Goal: Task Accomplishment & Management: Complete application form

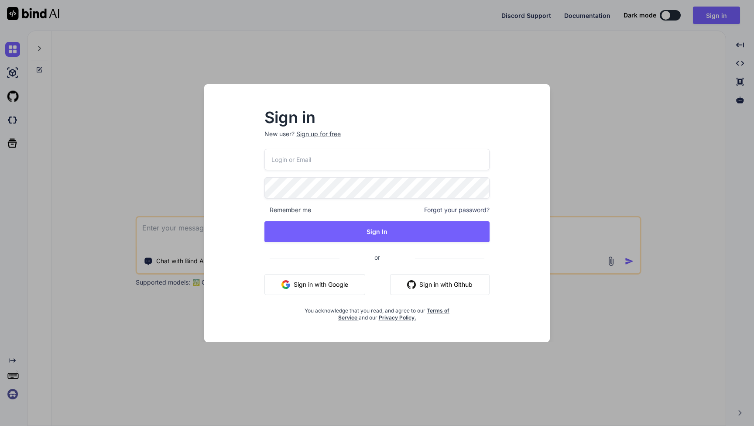
click at [321, 161] on input "email" at bounding box center [377, 159] width 225 height 21
type input "[EMAIL_ADDRESS][DOMAIN_NAME]"
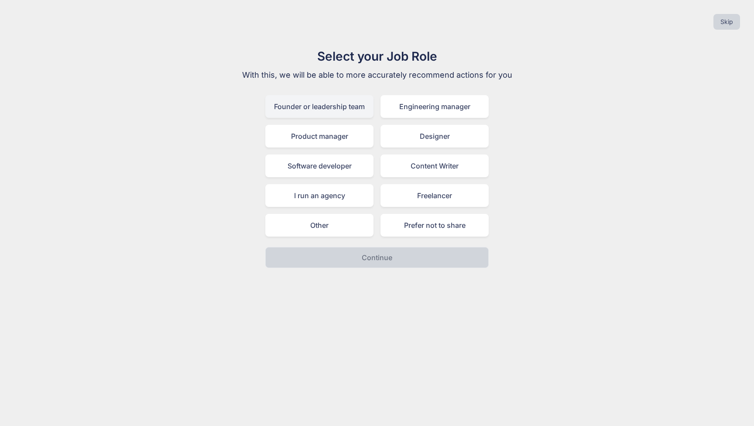
click at [317, 107] on div "Founder or leadership team" at bounding box center [319, 106] width 108 height 23
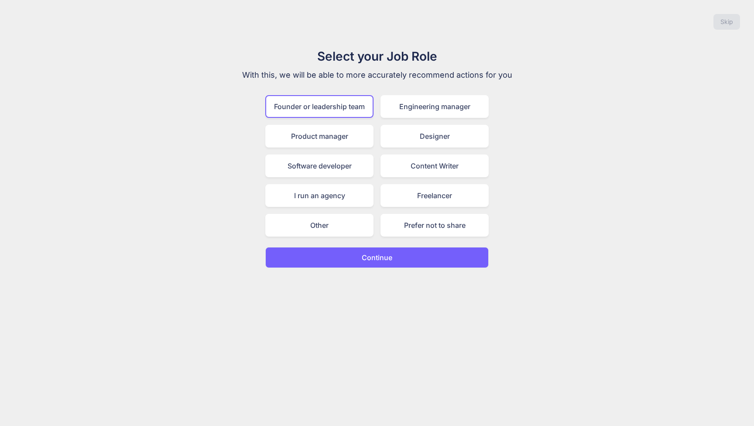
click at [380, 259] on p "Continue" at bounding box center [377, 257] width 31 height 10
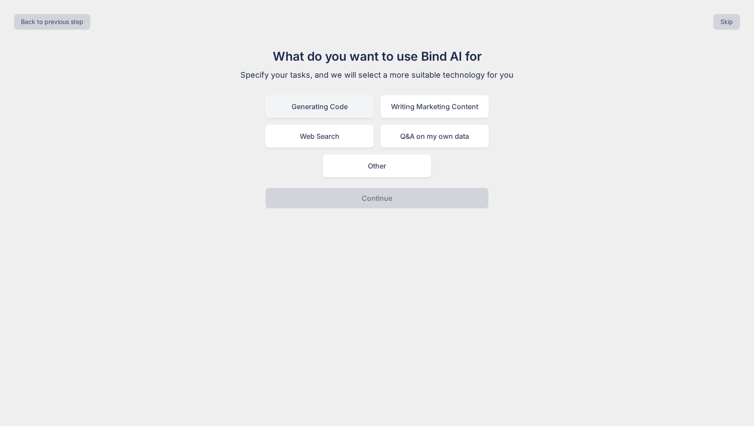
click at [356, 106] on div "Generating Code" at bounding box center [319, 106] width 108 height 23
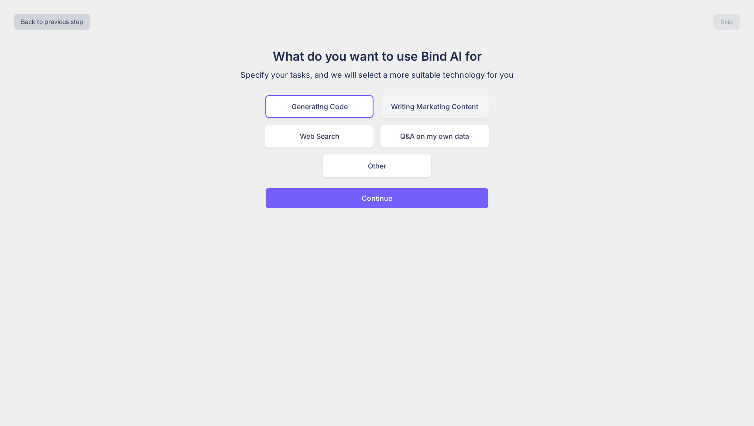
click at [399, 104] on div "Writing Marketing Content" at bounding box center [435, 106] width 108 height 23
click at [341, 133] on div "Web Search" at bounding box center [319, 136] width 108 height 23
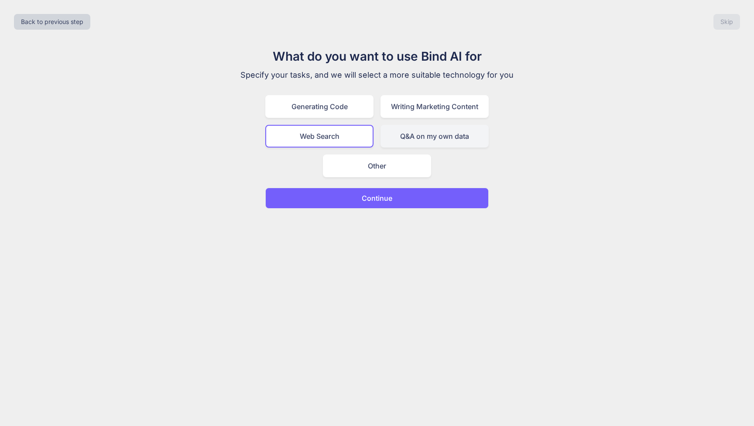
click at [391, 134] on div "Q&A on my own data" at bounding box center [435, 136] width 108 height 23
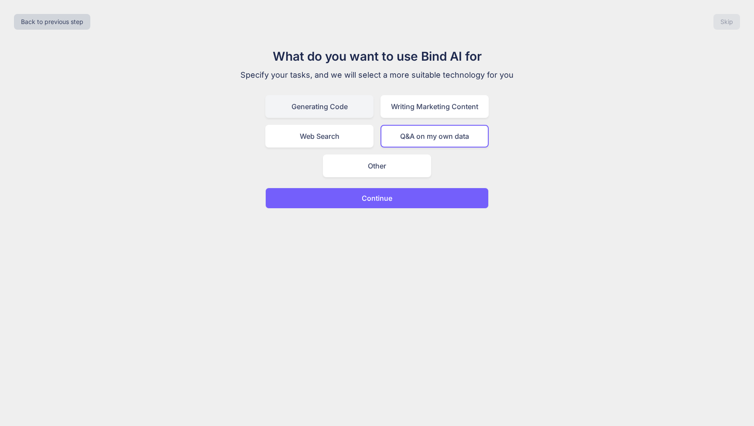
click at [315, 106] on div "Generating Code" at bounding box center [319, 106] width 108 height 23
click at [371, 200] on p "Continue" at bounding box center [377, 198] width 31 height 10
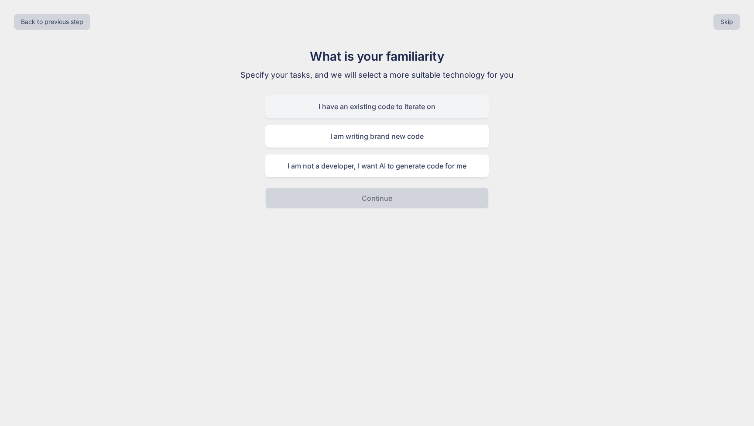
click at [376, 103] on div "I have an existing code to iterate on" at bounding box center [377, 106] width 224 height 23
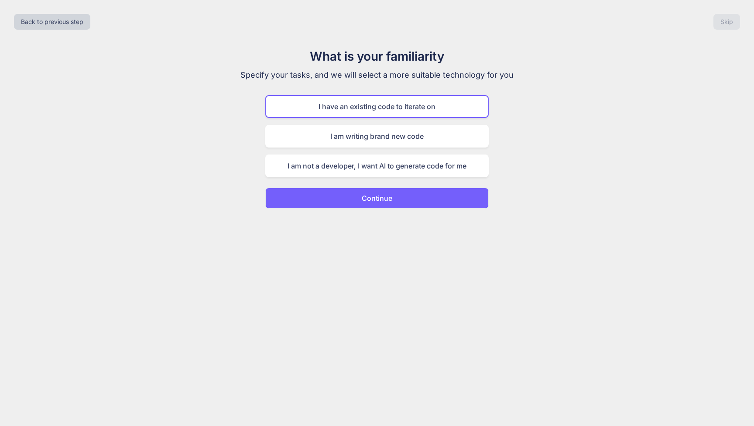
click at [377, 200] on p "Continue" at bounding box center [377, 198] width 31 height 10
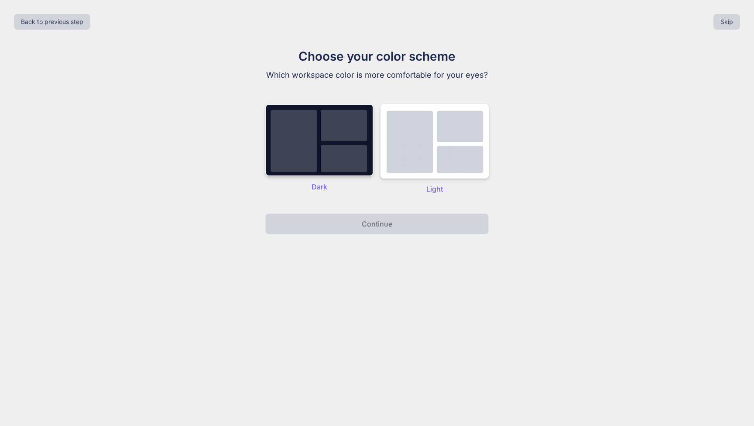
click at [353, 152] on img at bounding box center [319, 140] width 108 height 72
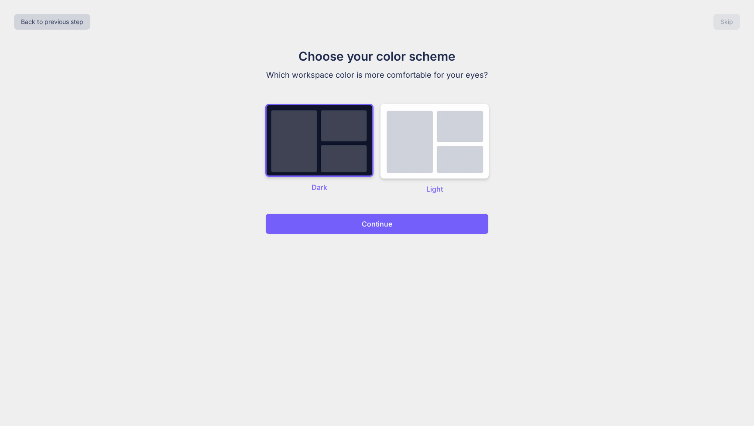
click at [369, 226] on p "Continue" at bounding box center [377, 224] width 31 height 10
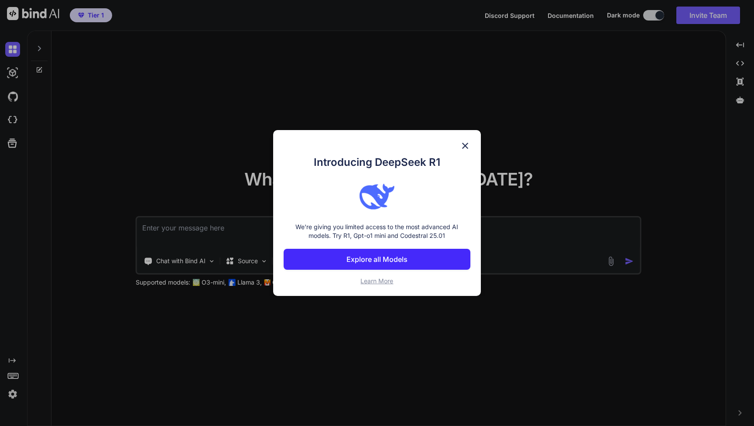
click at [465, 141] on img at bounding box center [465, 146] width 10 height 10
